Goal: Task Accomplishment & Management: Complete application form

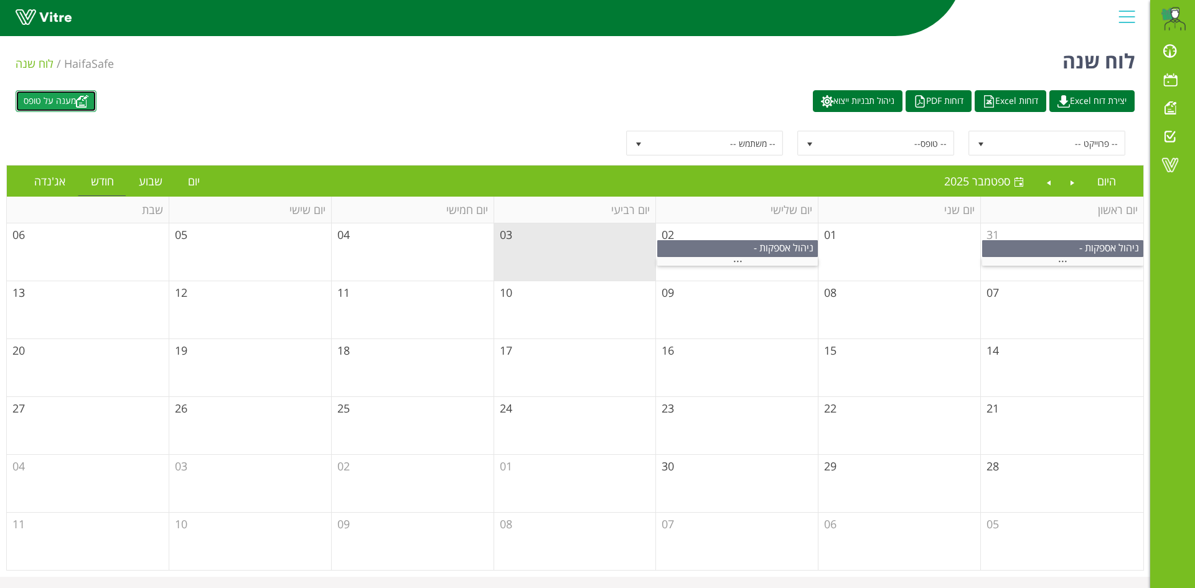
click at [95, 101] on link "מענה על טופס" at bounding box center [56, 101] width 81 height 22
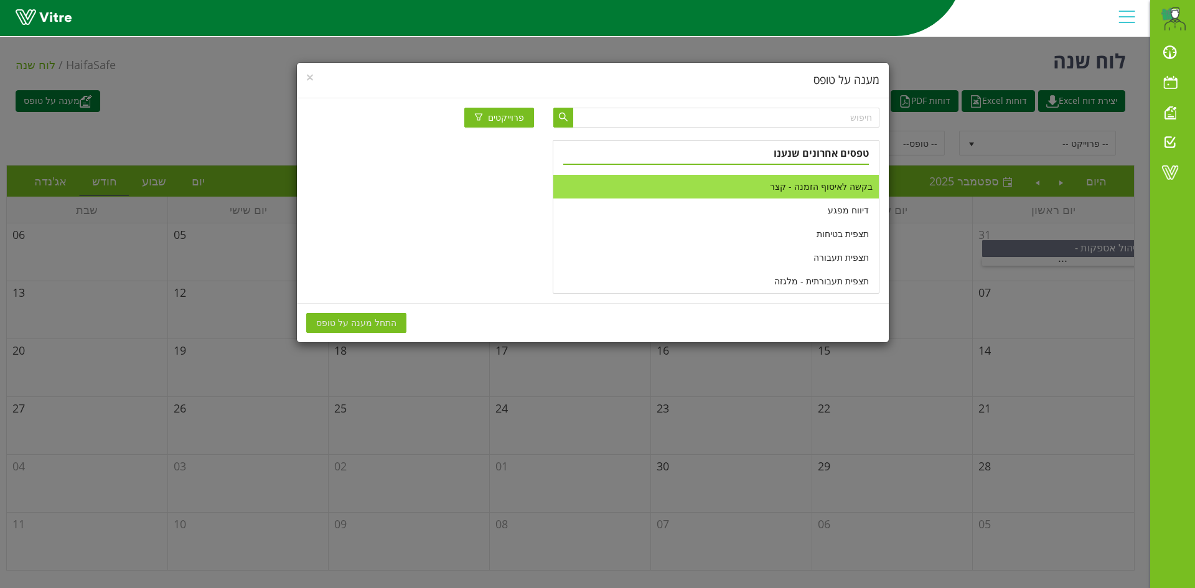
click at [750, 189] on li "בקשה לאיסוף הזמנה - קצר" at bounding box center [715, 187] width 325 height 24
click at [388, 317] on button "התחל מענה על טופס" at bounding box center [356, 323] width 100 height 20
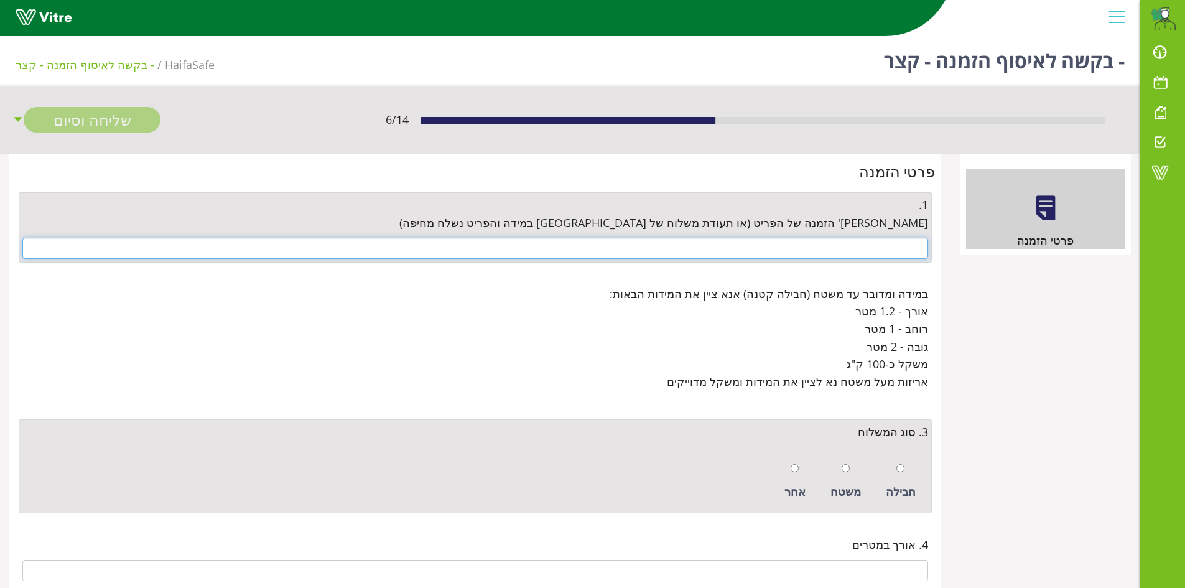
click at [879, 242] on input "text" at bounding box center [475, 248] width 906 height 21
paste input "- 4500660551 - 4500668698 - 4500666975 - 4500654312 - 4500658693 - 4500663658 -…"
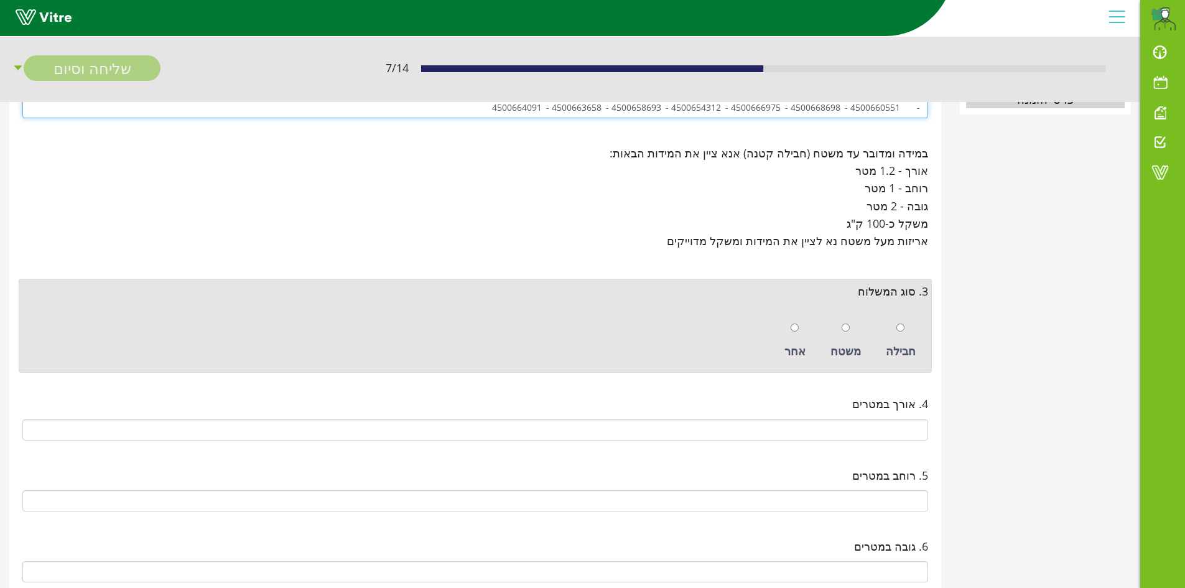
scroll to position [187, 0]
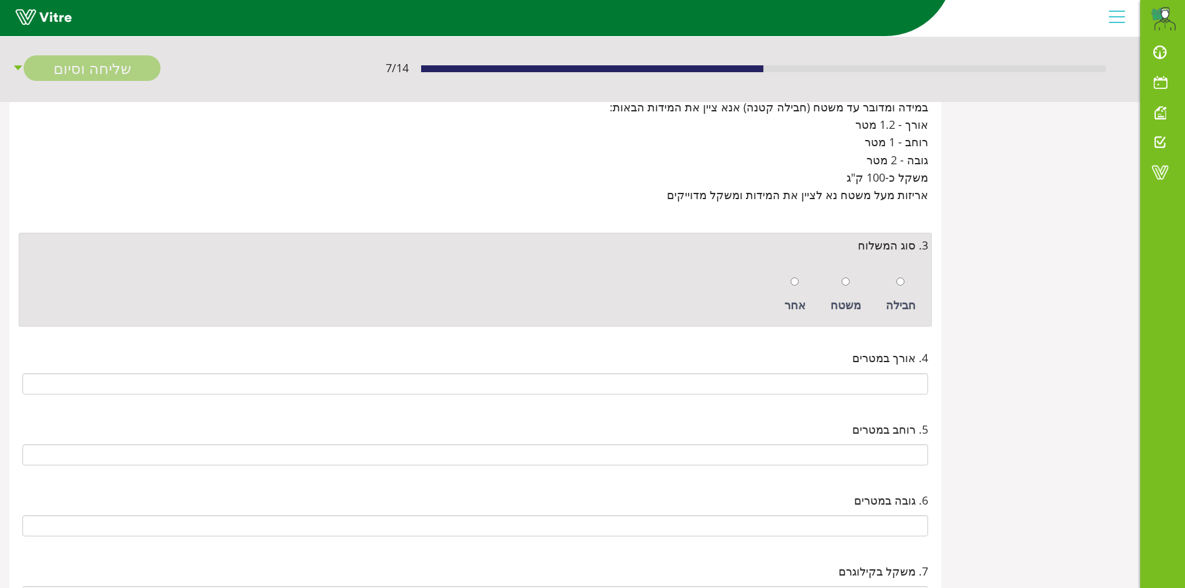
type input "- 4500660551 - 4500668698 - 4500666975 - 4500654312 - 4500658693 - 4500663658 -…"
click at [849, 284] on input "radio" at bounding box center [846, 282] width 8 height 8
radio input "true"
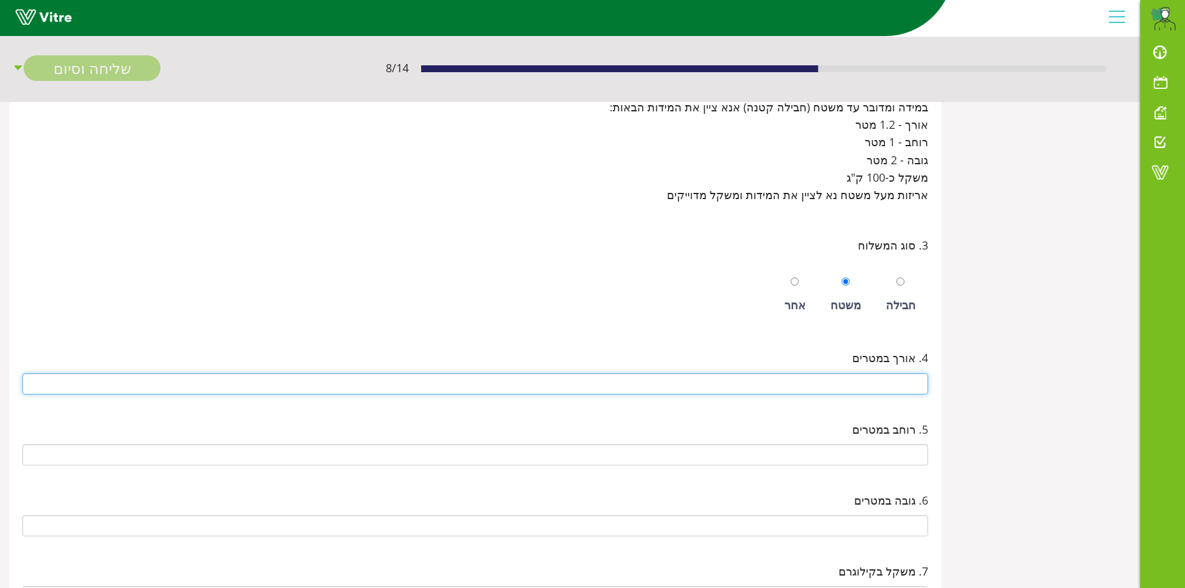
click at [869, 385] on input "text" at bounding box center [475, 383] width 906 height 21
type input "0.8"
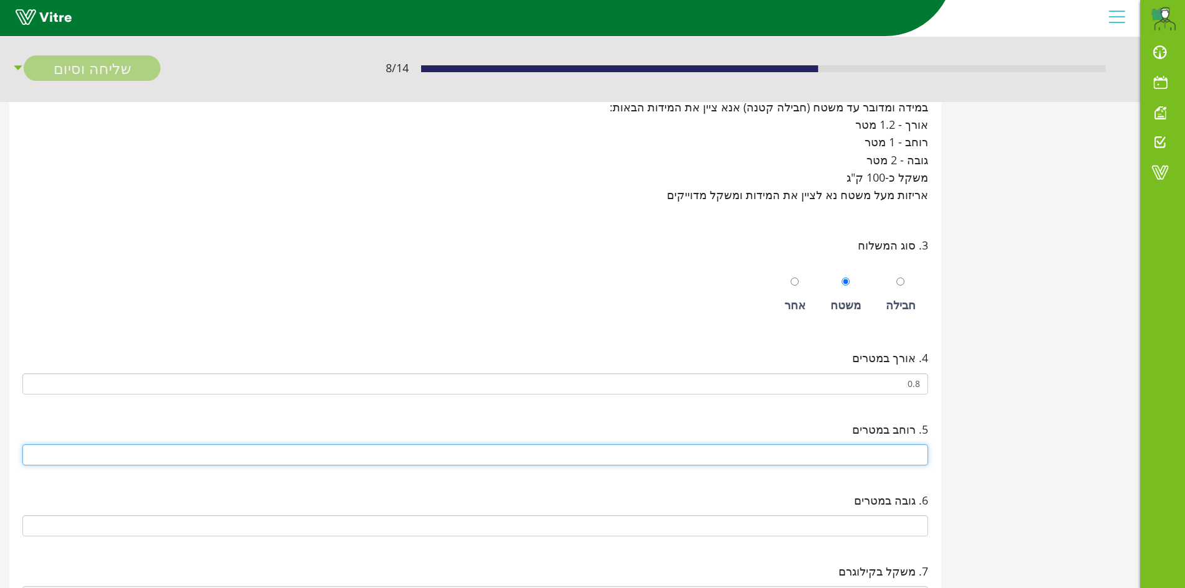
click at [872, 464] on input "text" at bounding box center [475, 454] width 906 height 21
type input "0.6"
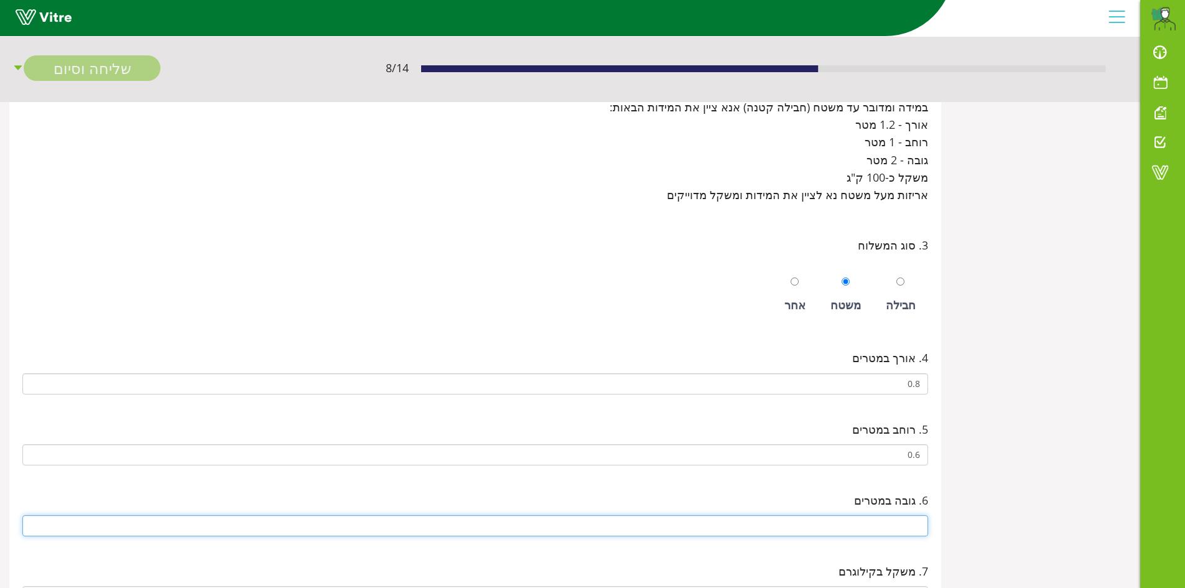
click at [887, 520] on input "text" at bounding box center [475, 525] width 906 height 21
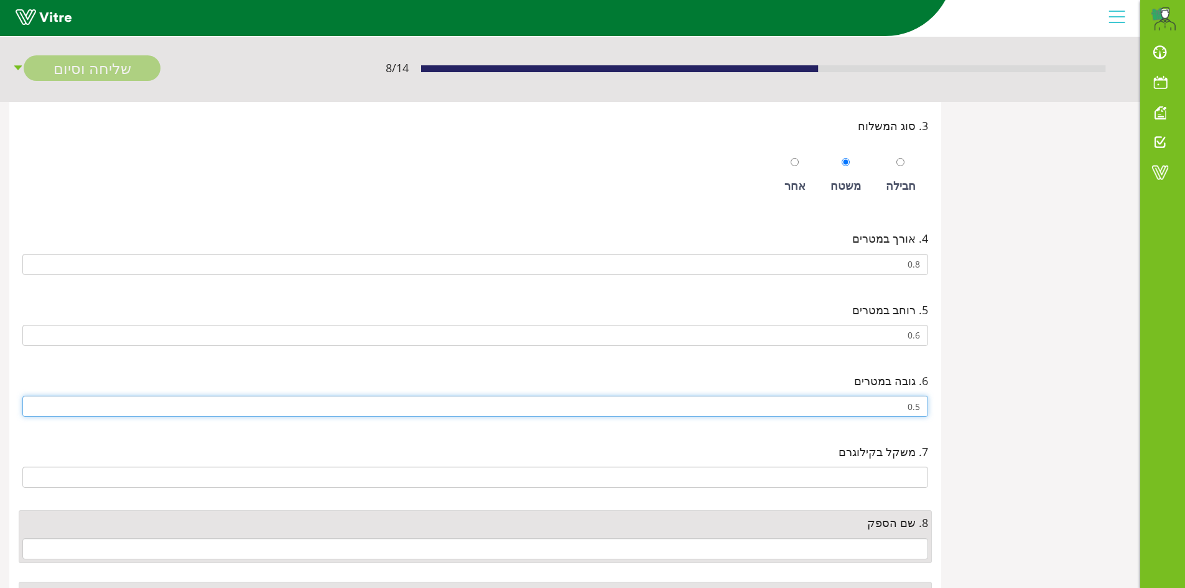
scroll to position [311, 0]
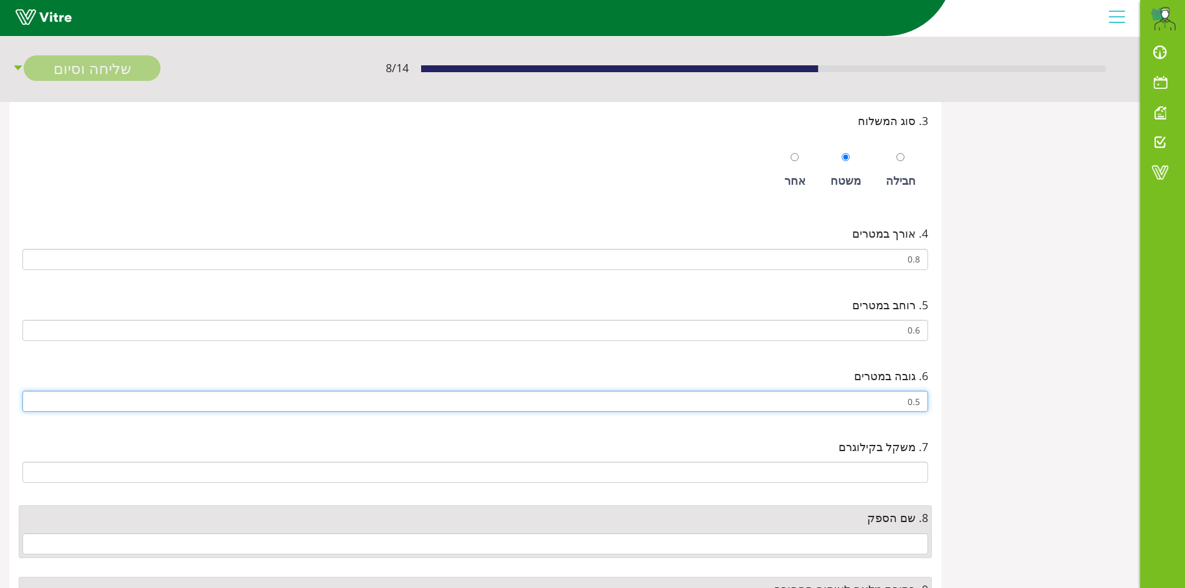
type input "0.5"
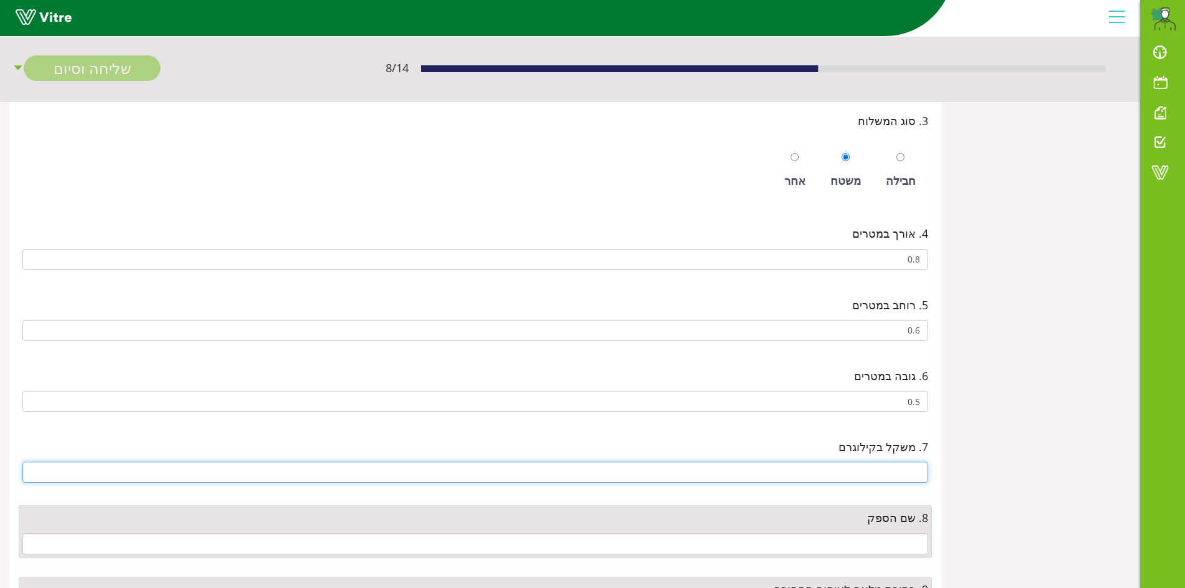
click at [887, 474] on input "text" at bounding box center [475, 472] width 906 height 21
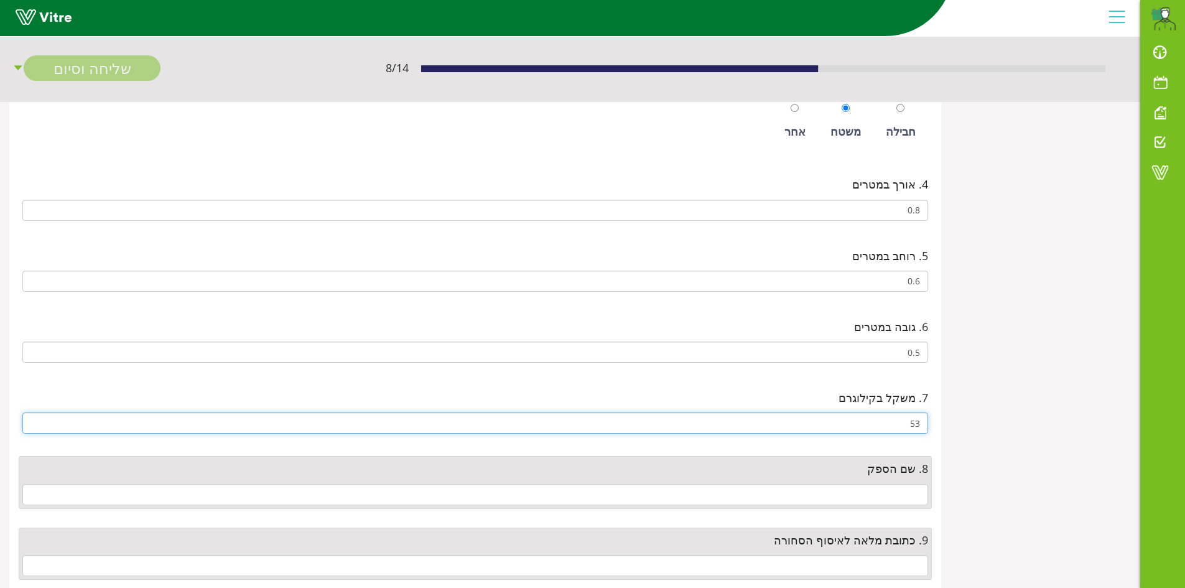
scroll to position [436, 0]
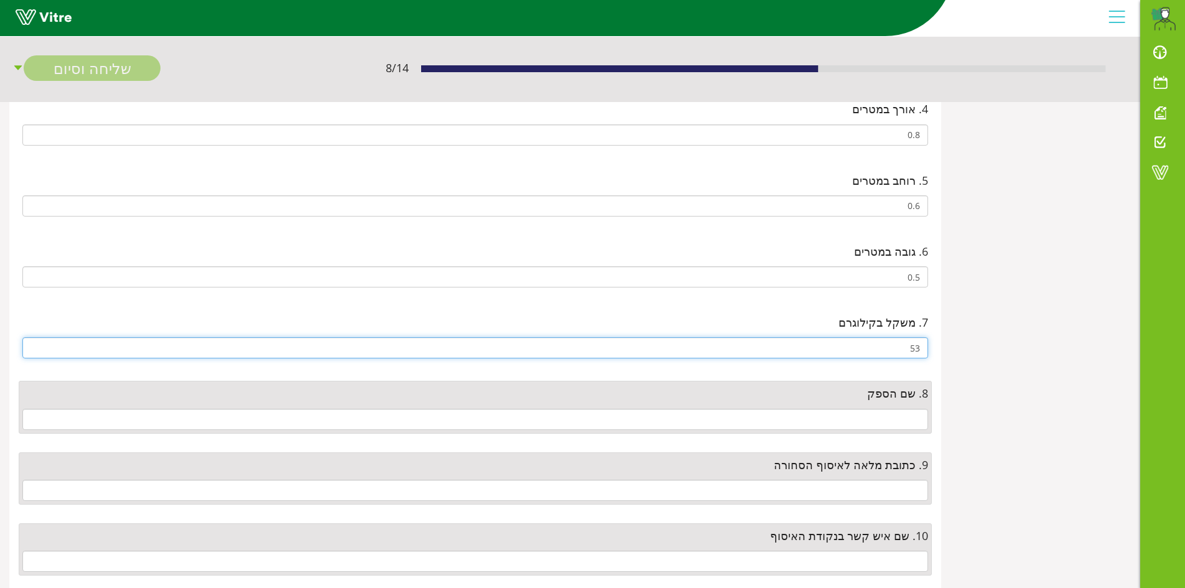
type input "53"
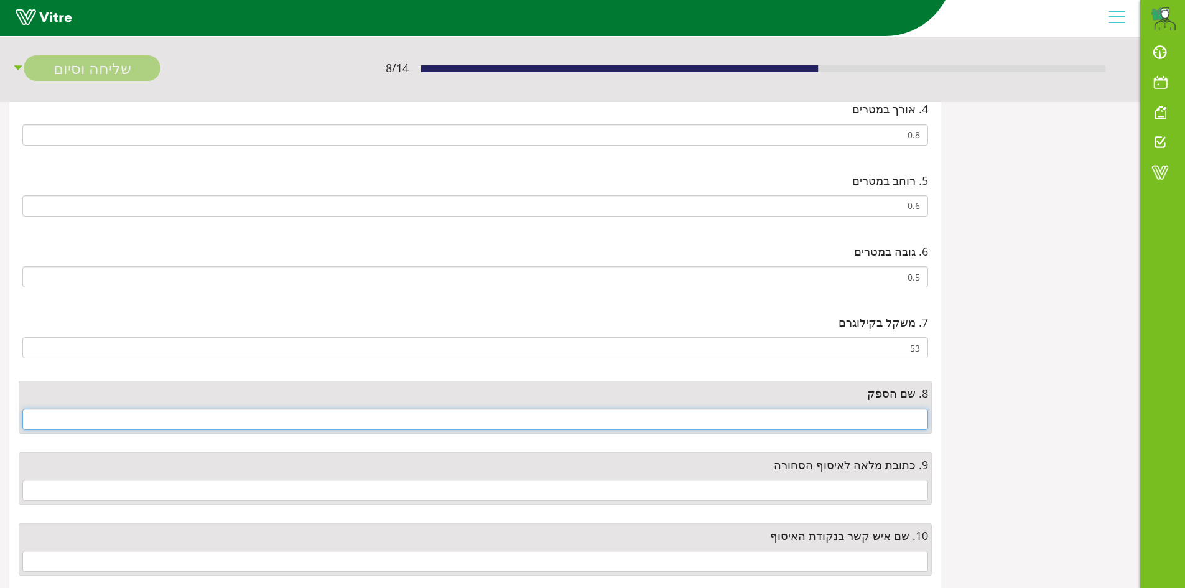
click at [881, 421] on input "text" at bounding box center [475, 419] width 906 height 21
type input "s"
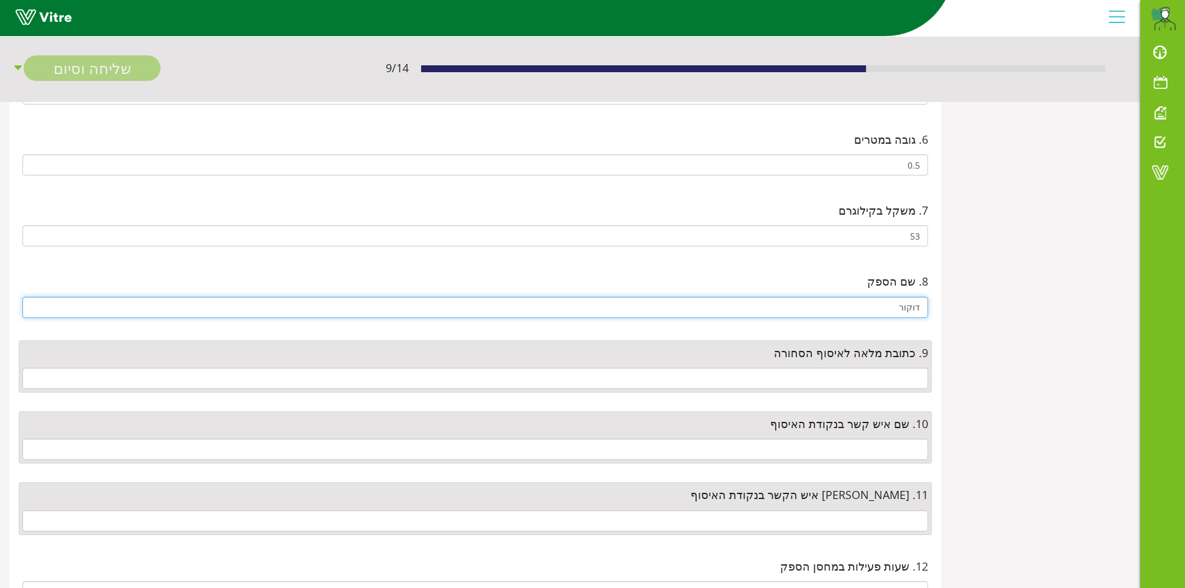
scroll to position [560, 0]
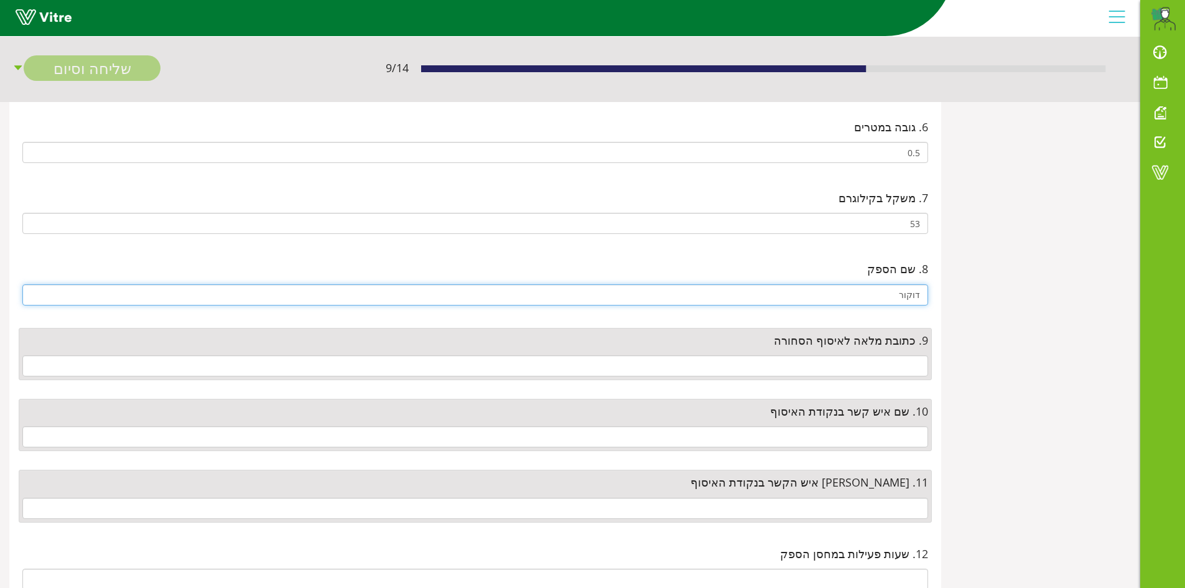
type input "דוקור"
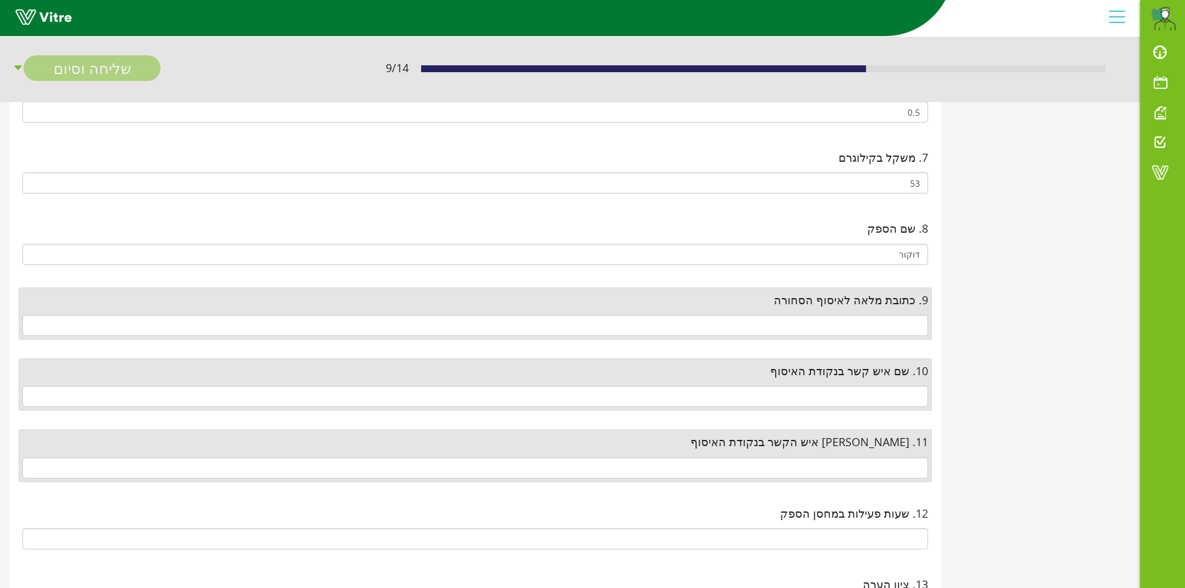
scroll to position [622, 0]
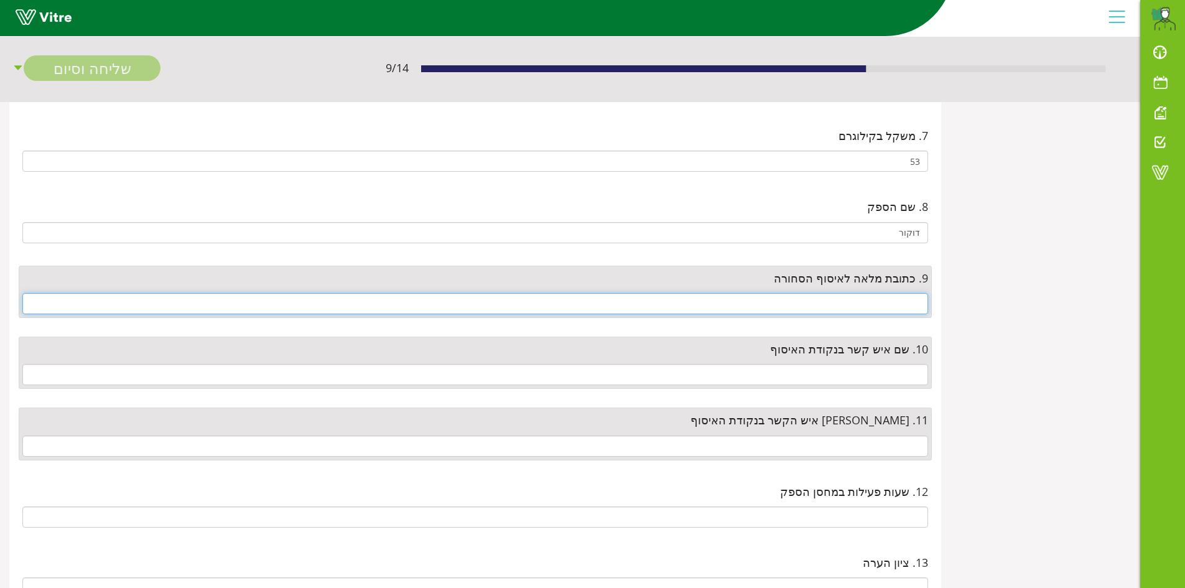
click at [839, 305] on input "text" at bounding box center [475, 303] width 906 height 21
paste input "רח' המלאכה 8, אזו"ת פולג"
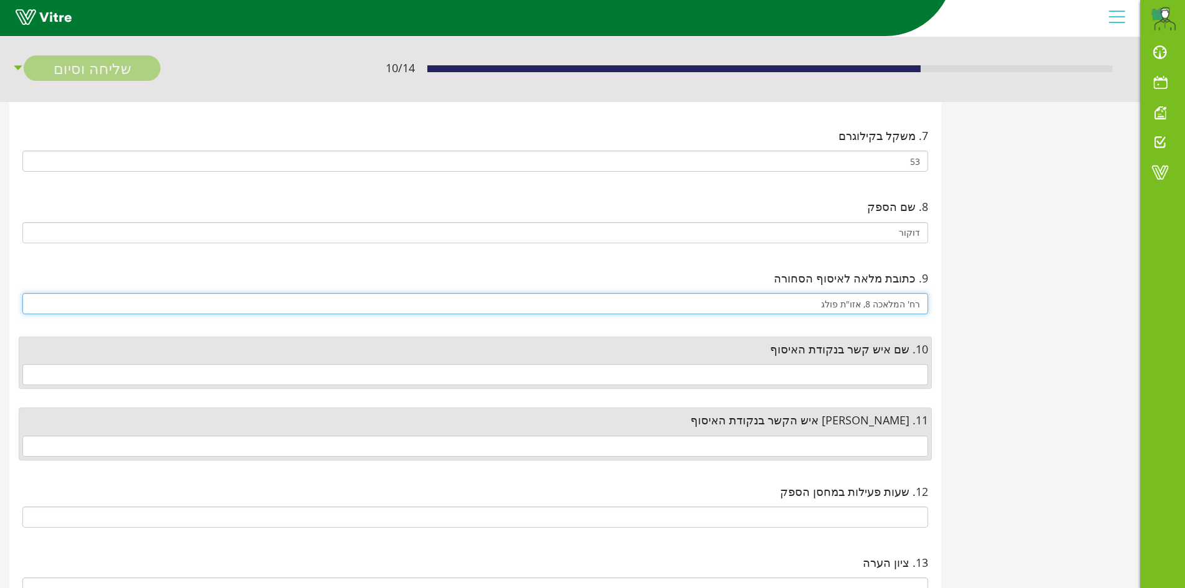
type input "רח' המלאכה 8, אזו"ת פולג"
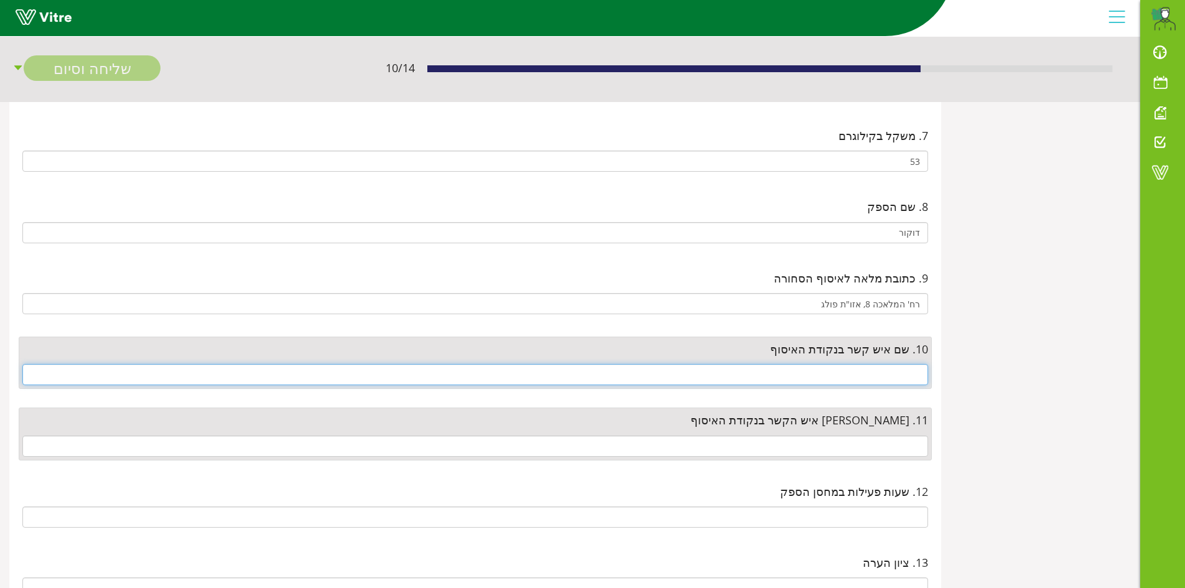
click at [848, 380] on input "text" at bounding box center [475, 374] width 906 height 21
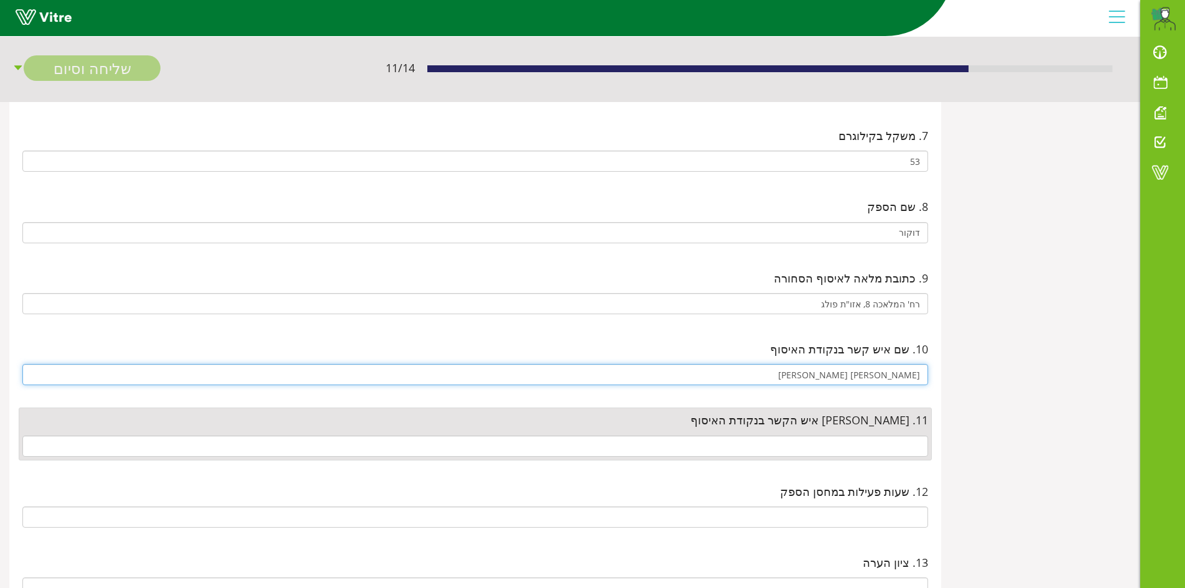
type input "מלכה שטרן"
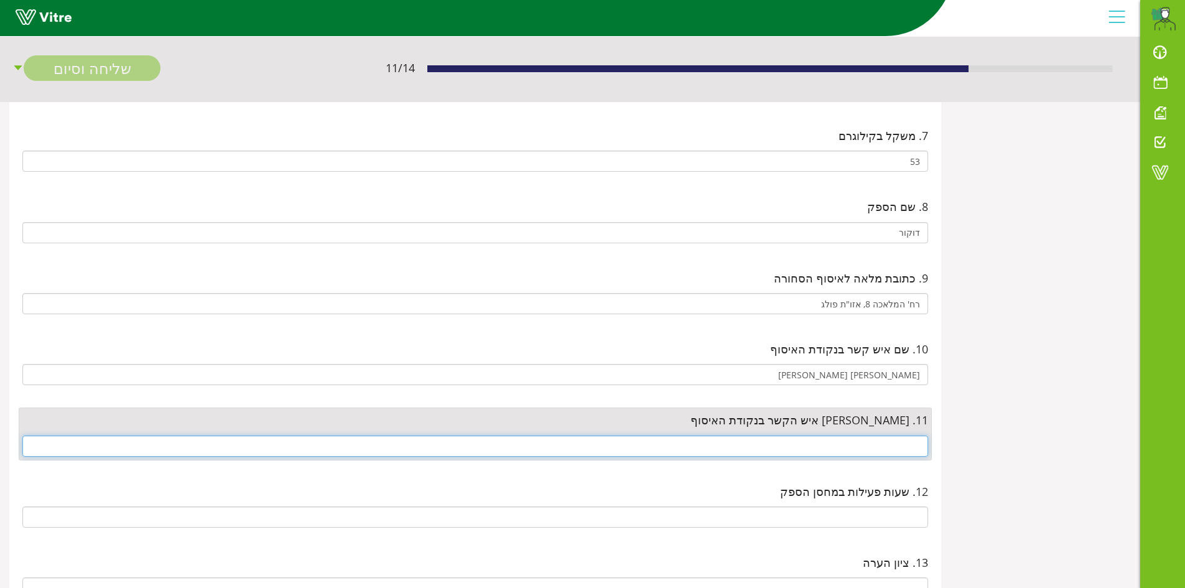
click at [854, 450] on input "text" at bounding box center [475, 446] width 906 height 21
paste input "09-8659861"
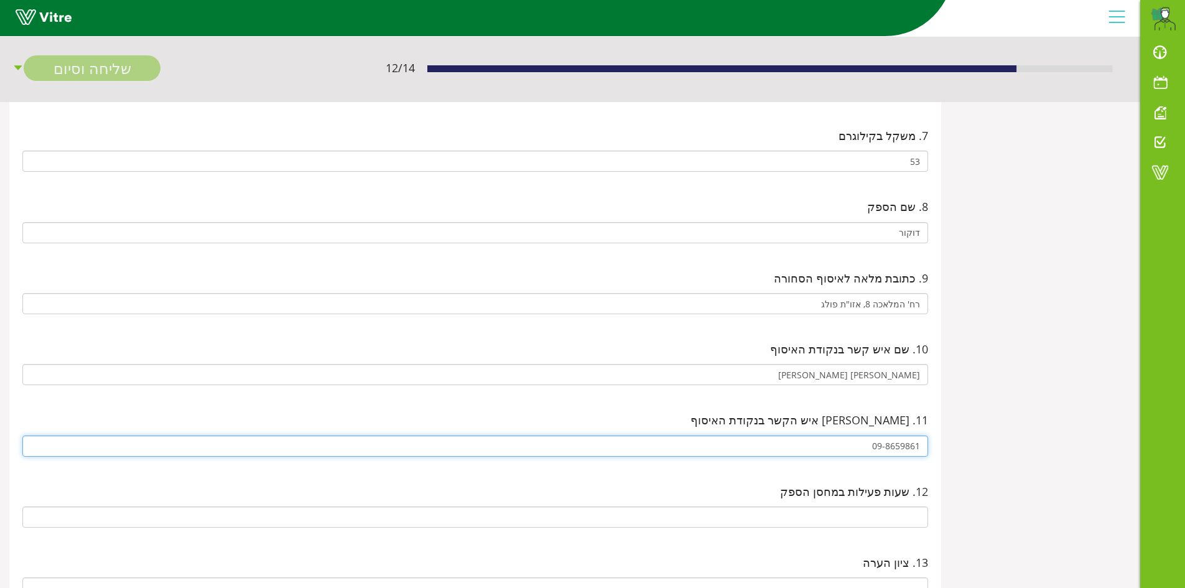
click at [886, 447] on input "09-8659861" at bounding box center [475, 446] width 906 height 21
type input "098659861"
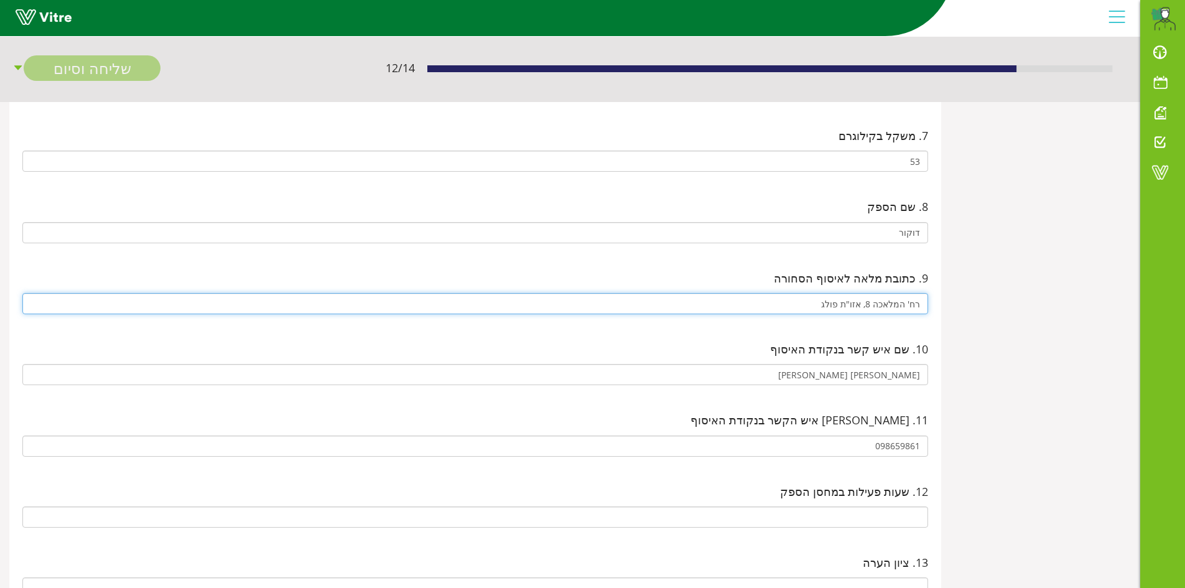
click at [793, 303] on input "רח' המלאכה 8, אזו"ת פולג" at bounding box center [475, 303] width 906 height 21
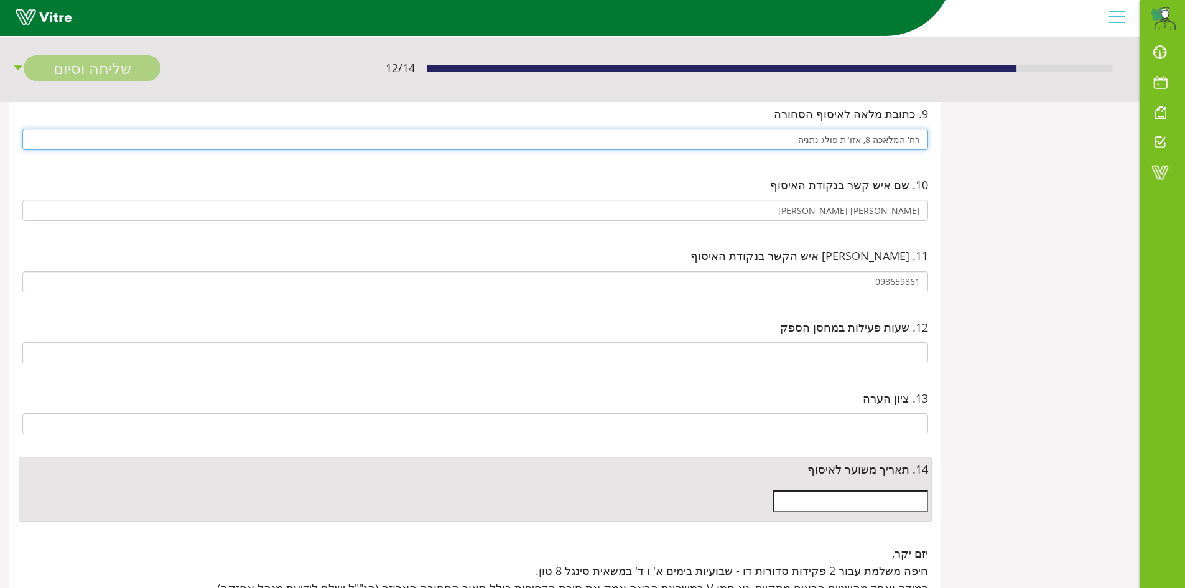
scroll to position [809, 0]
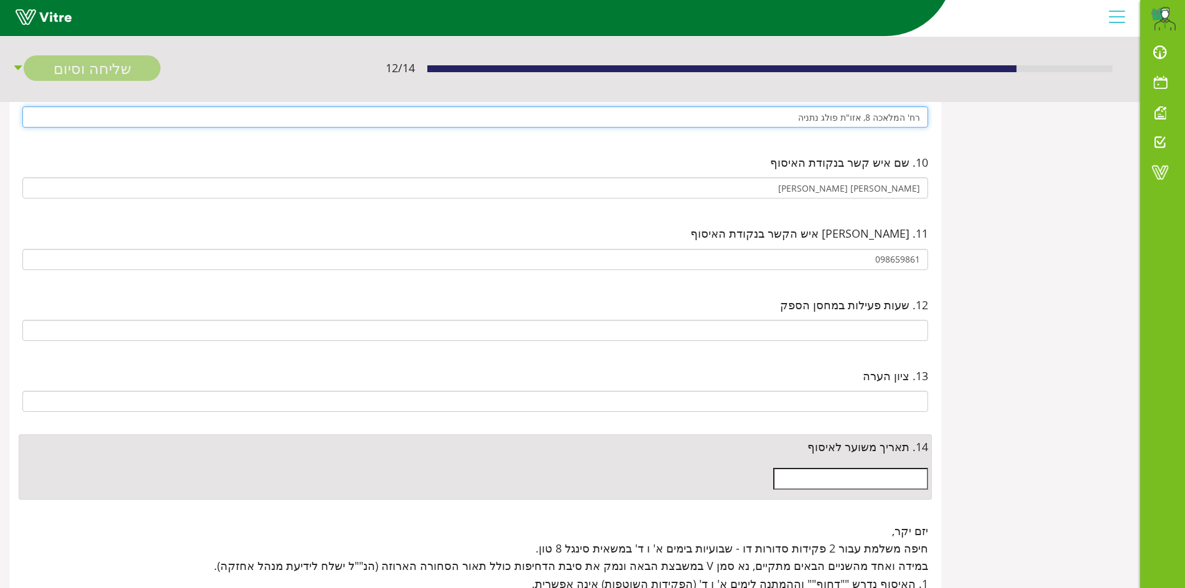
type input "רח' המלאכה 8, אזו"ת פולג נתניה"
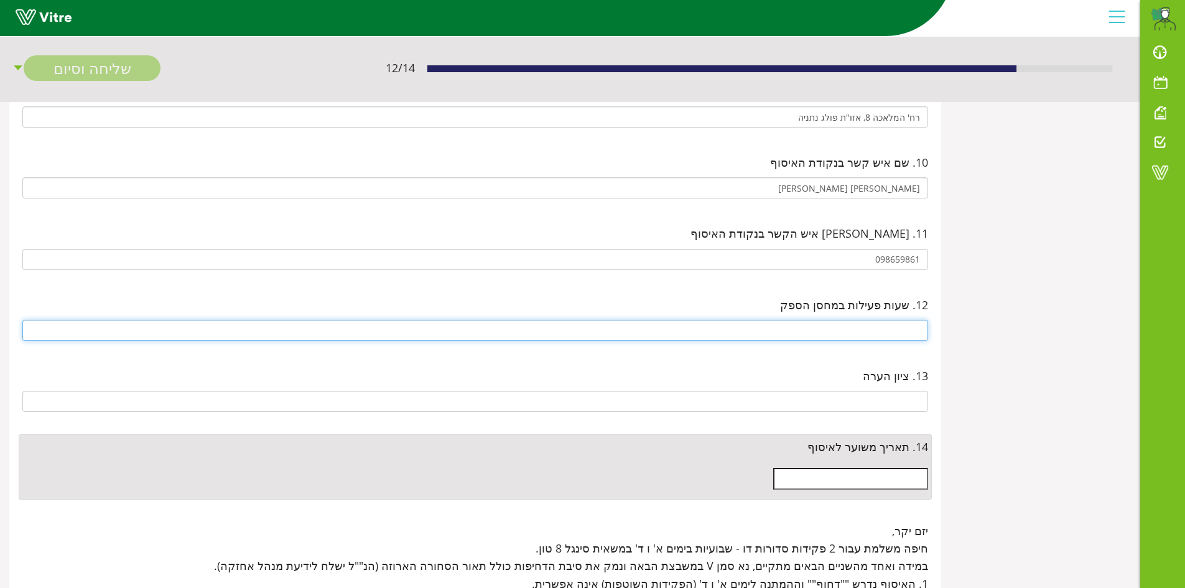
click at [843, 327] on input "text" at bounding box center [475, 330] width 906 height 21
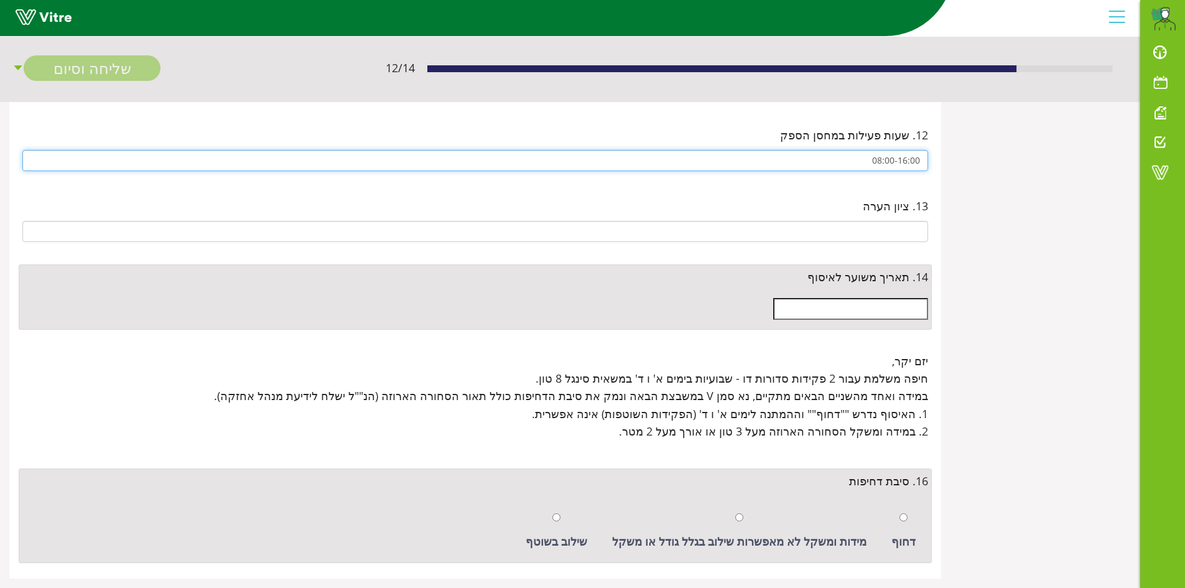
scroll to position [996, 0]
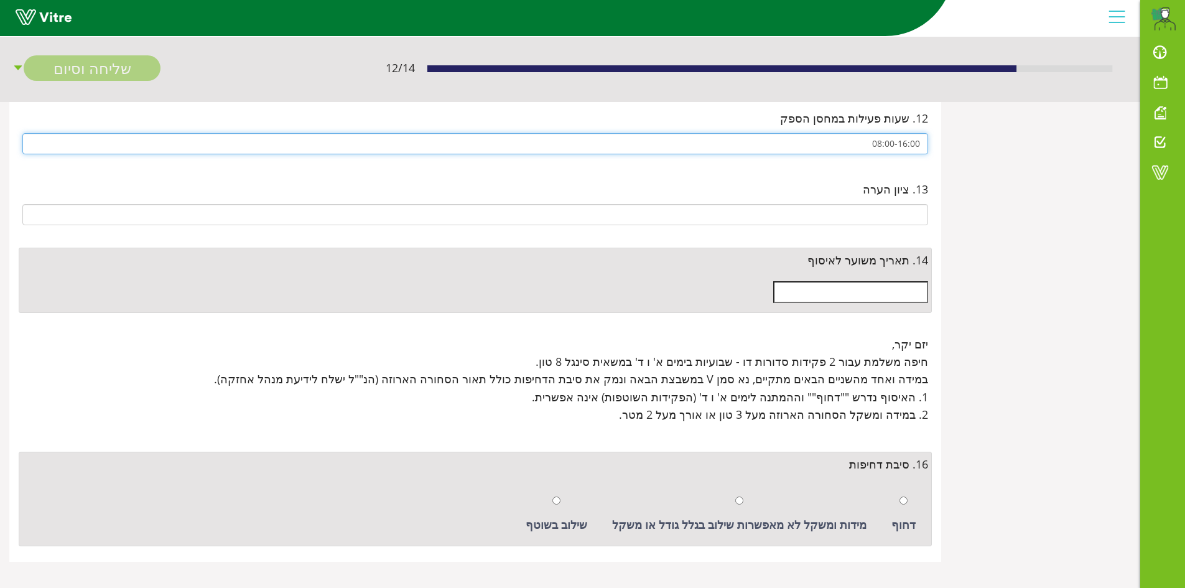
type input "08:00-16:00"
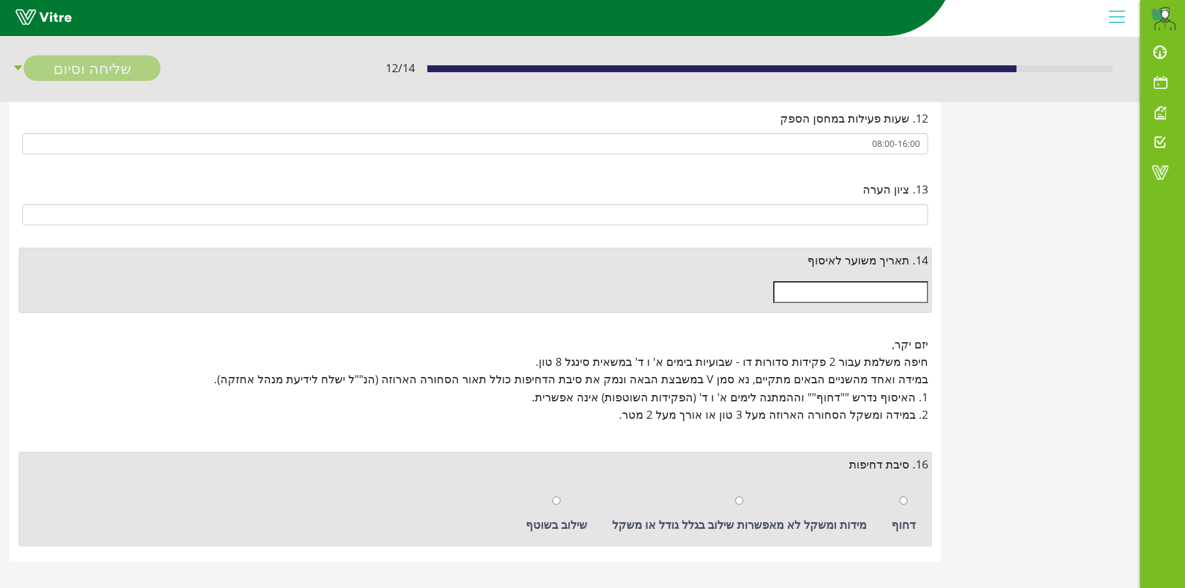
click at [840, 296] on input "text" at bounding box center [851, 291] width 155 height 21
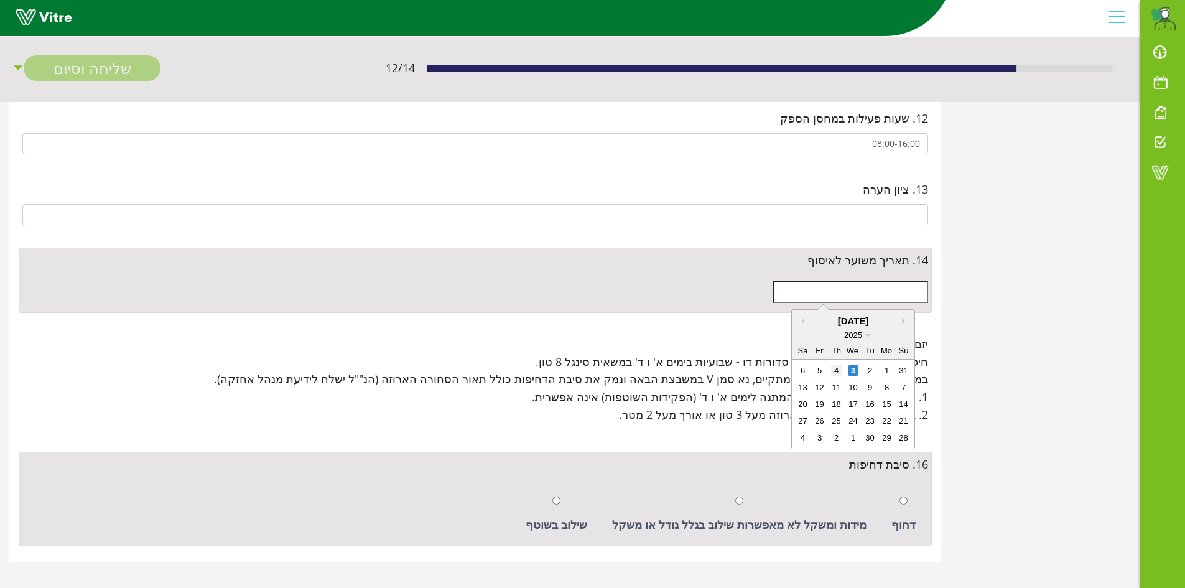
click at [836, 370] on div "4" at bounding box center [836, 370] width 11 height 11
type input "04/09/2025"
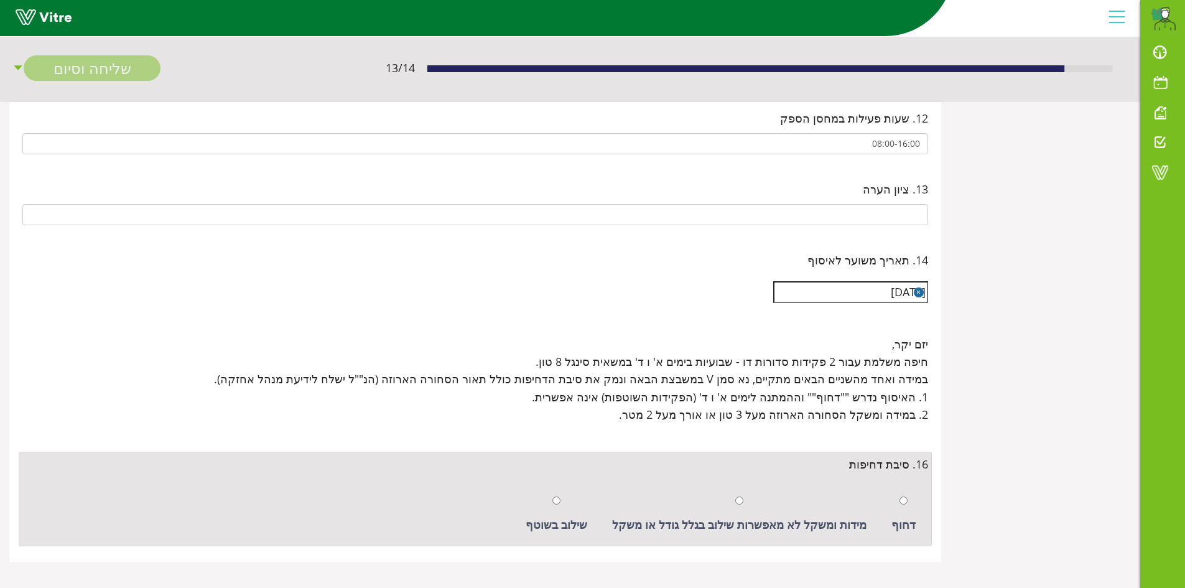
scroll to position [1001, 0]
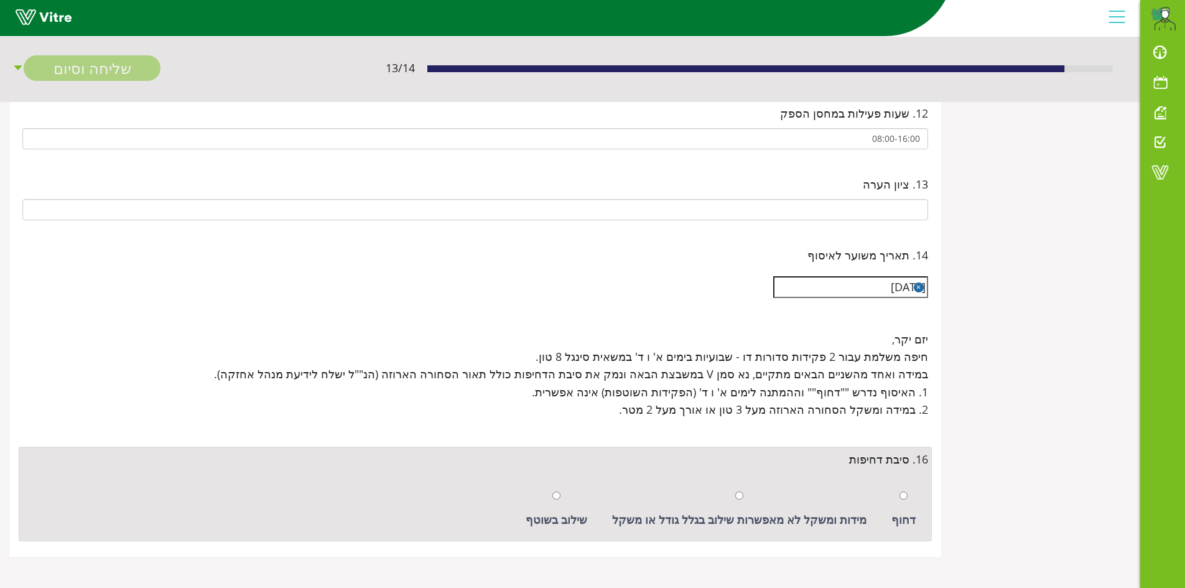
click at [576, 497] on div "שילוב בשוטף" at bounding box center [557, 508] width 74 height 57
radio input "true"
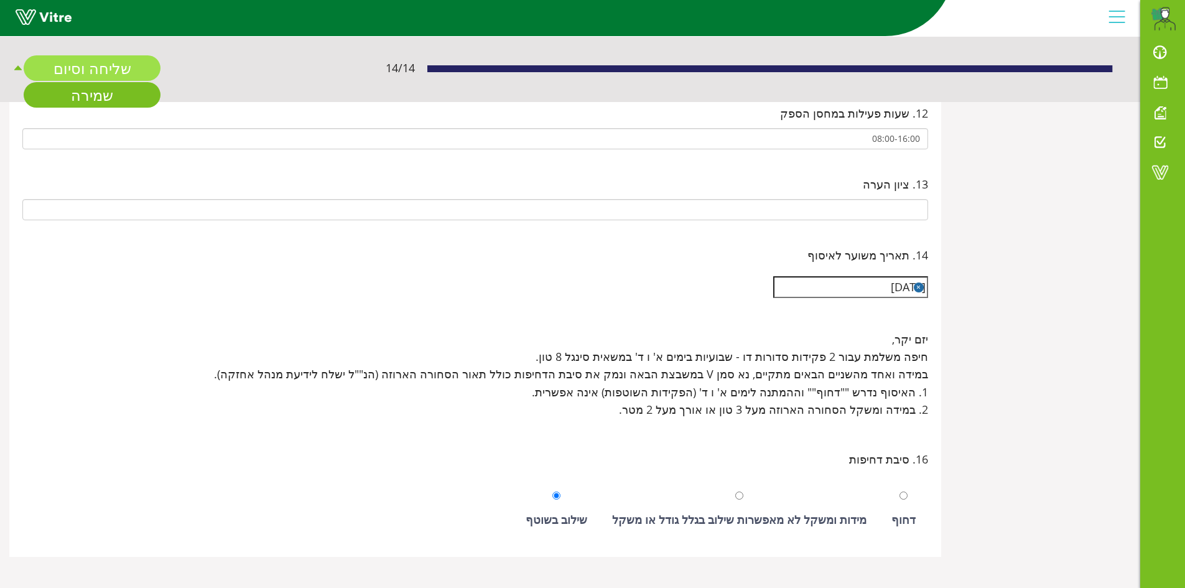
click at [113, 78] on link "שליחה וסיום" at bounding box center [92, 68] width 137 height 26
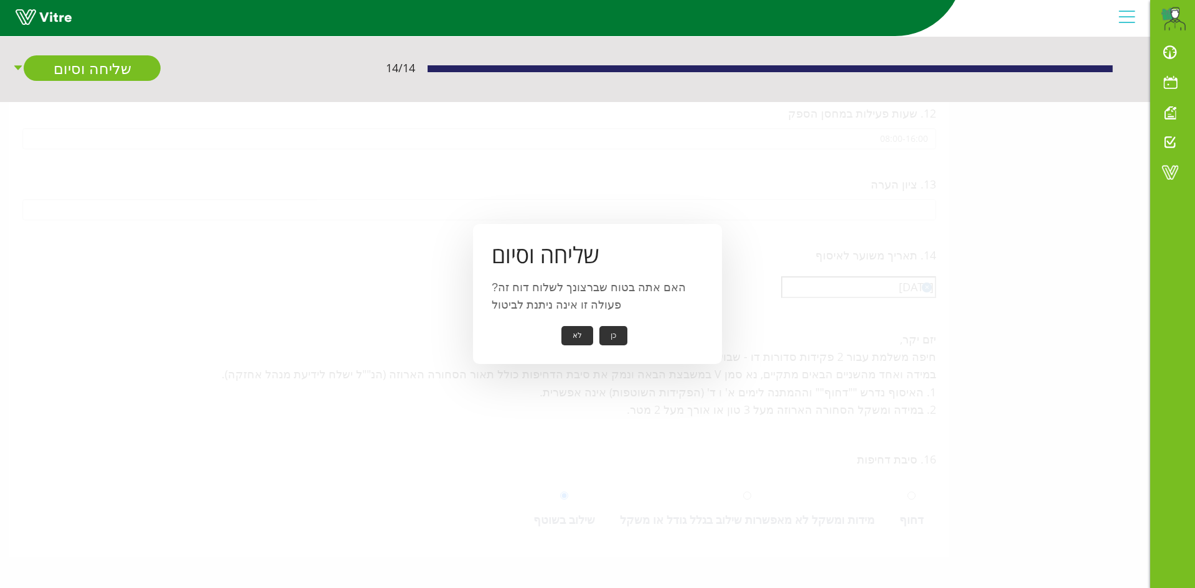
click at [610, 335] on button "כן" at bounding box center [613, 335] width 28 height 19
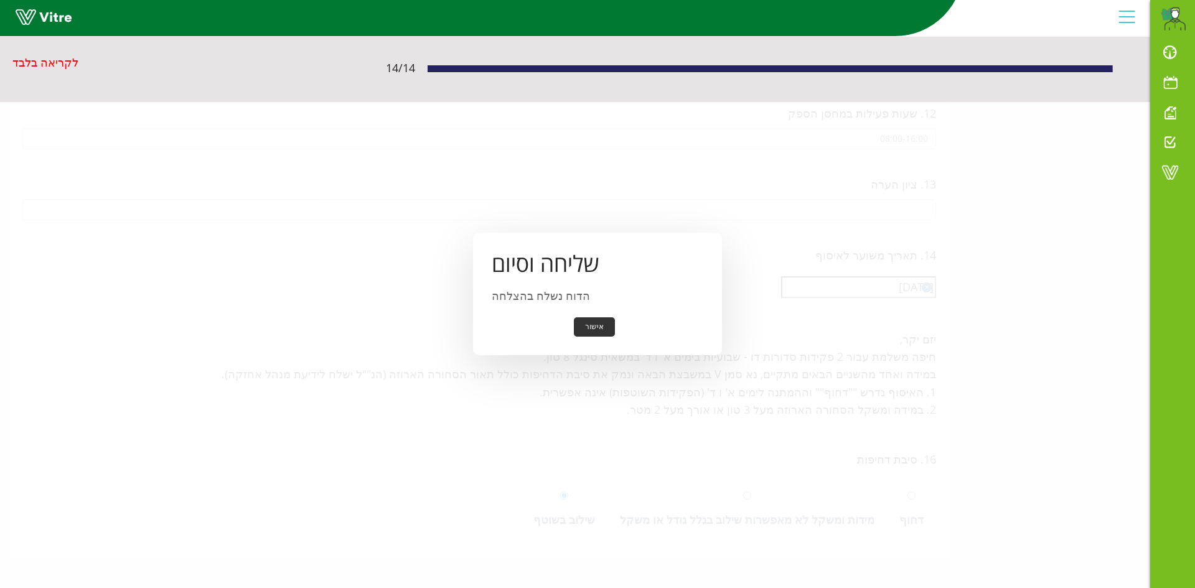
click at [599, 326] on button "אישור" at bounding box center [594, 326] width 41 height 19
